Goal: Navigation & Orientation: Find specific page/section

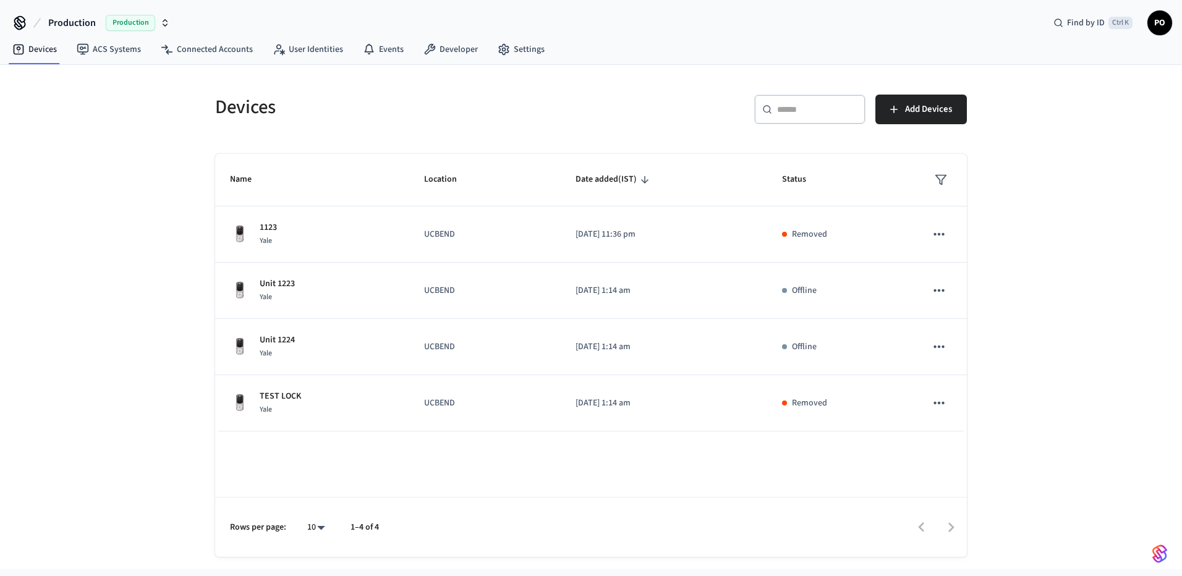
click at [286, 62] on nav "Devices ACS Systems Connected Accounts User Identities Events Developer Settings" at bounding box center [278, 50] width 552 height 28
click at [294, 49] on link "User Identities" at bounding box center [308, 49] width 90 height 22
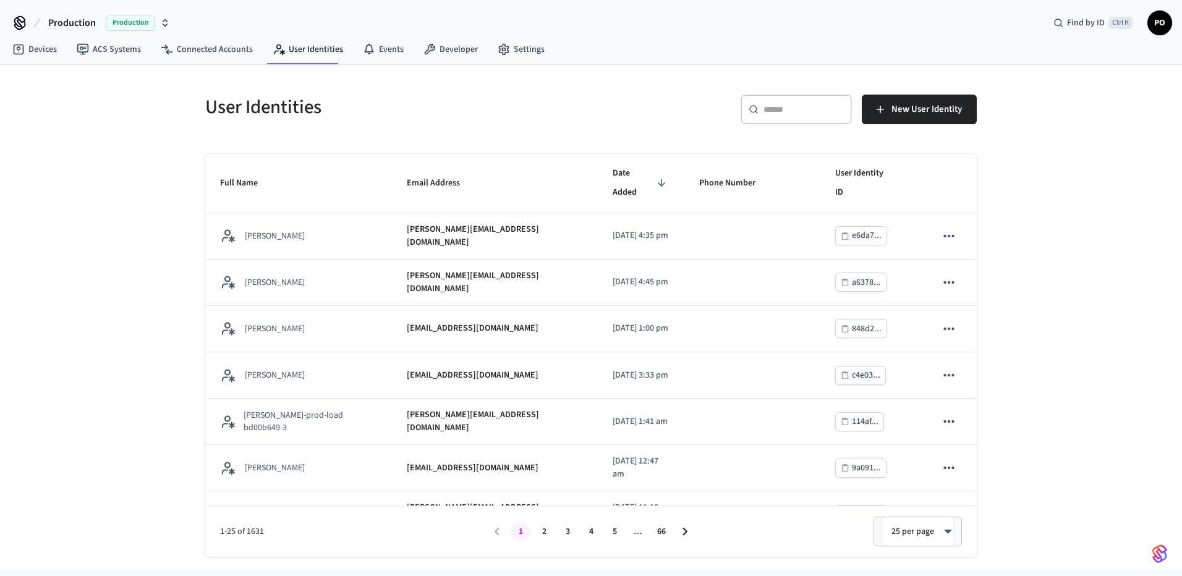
click at [228, 62] on nav "Devices ACS Systems Connected Accounts User Identities Events Developer Settings" at bounding box center [278, 50] width 552 height 28
drag, startPoint x: 228, startPoint y: 62, endPoint x: 219, endPoint y: 62, distance: 8.7
click at [220, 61] on div at bounding box center [220, 61] width 0 height 0
click at [208, 56] on link "Connected Accounts" at bounding box center [207, 49] width 112 height 22
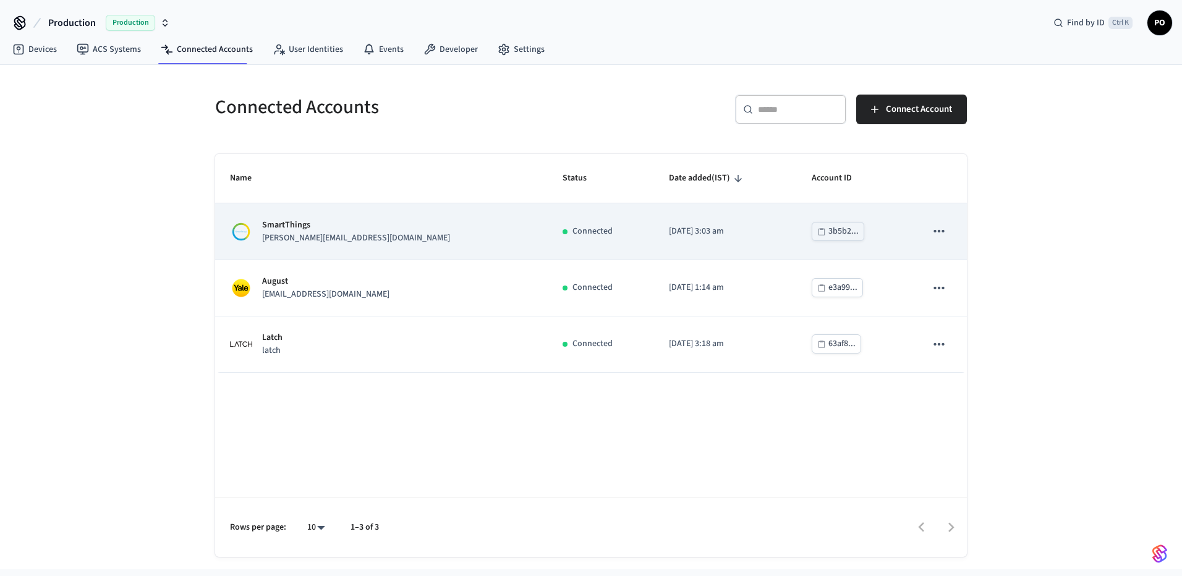
click at [412, 226] on div "SmartThings [PERSON_NAME][EMAIL_ADDRESS][DOMAIN_NAME]" at bounding box center [381, 232] width 303 height 26
